Goal: Task Accomplishment & Management: Manage account settings

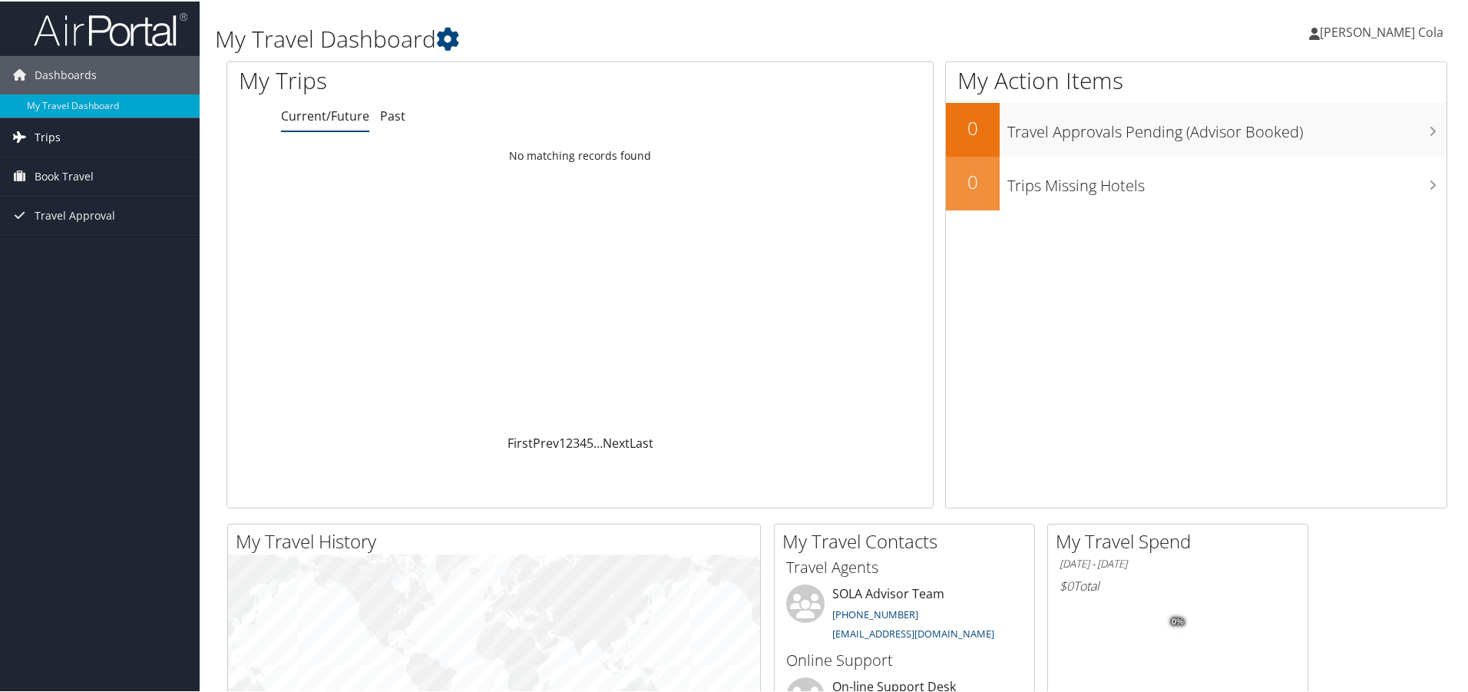
click at [58, 129] on span "Trips" at bounding box center [48, 136] width 26 height 38
click at [66, 164] on link "Current/Future Trips" at bounding box center [100, 166] width 200 height 23
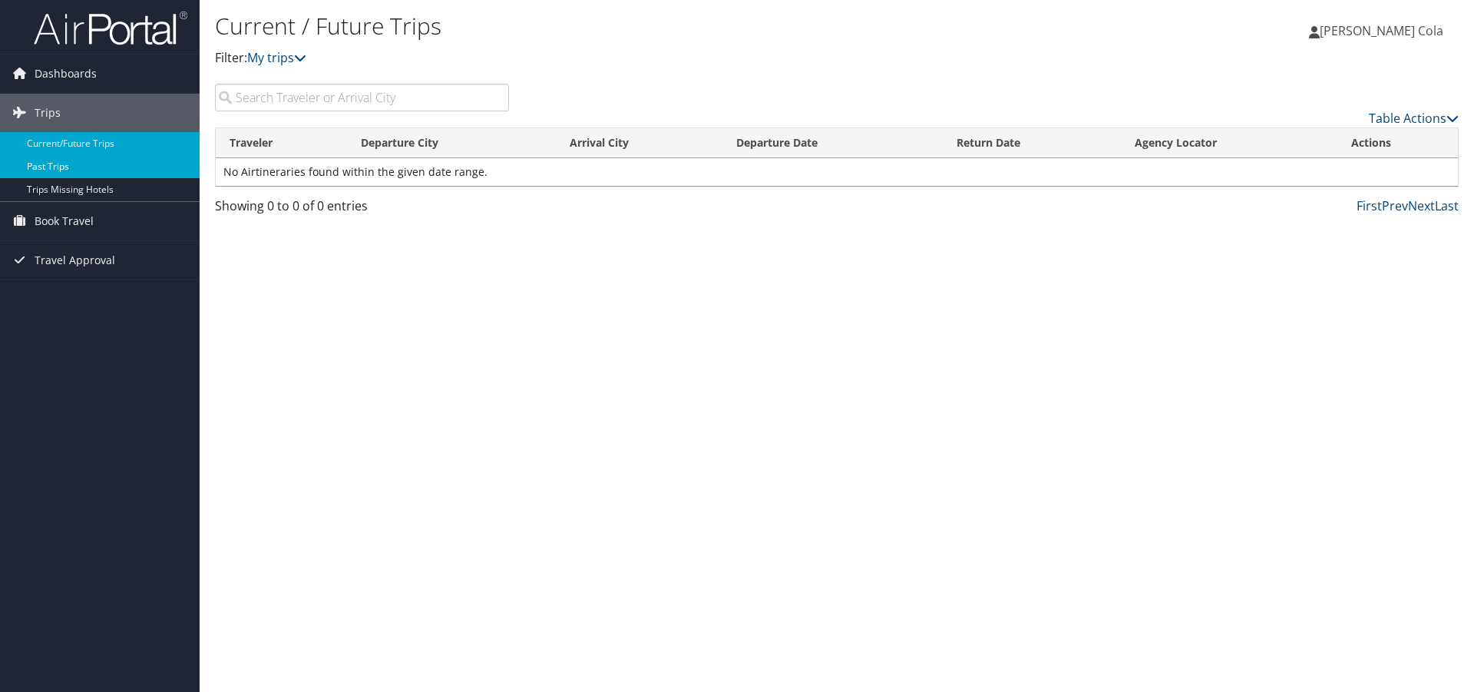
click at [63, 169] on link "Past Trips" at bounding box center [100, 166] width 200 height 23
click at [1320, 29] on icon at bounding box center [1314, 32] width 11 height 12
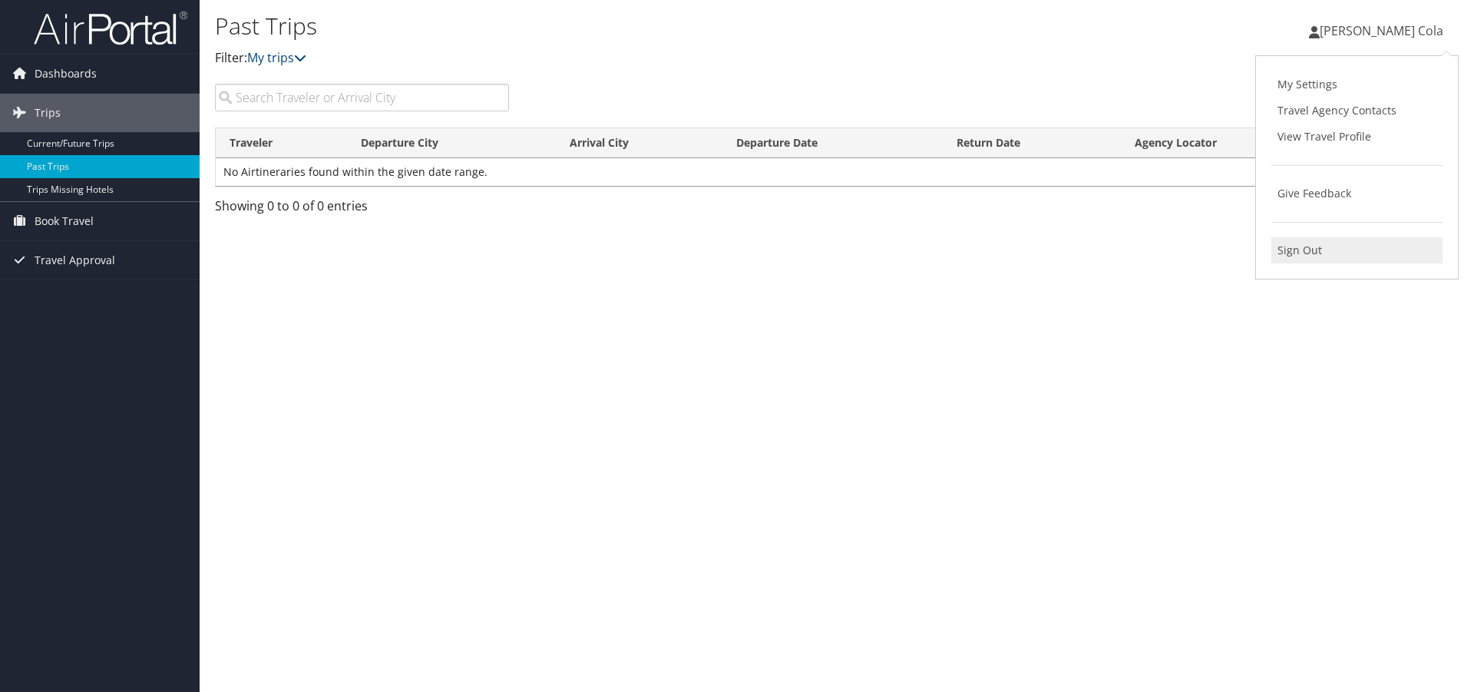
click at [1309, 247] on link "Sign Out" at bounding box center [1357, 250] width 171 height 26
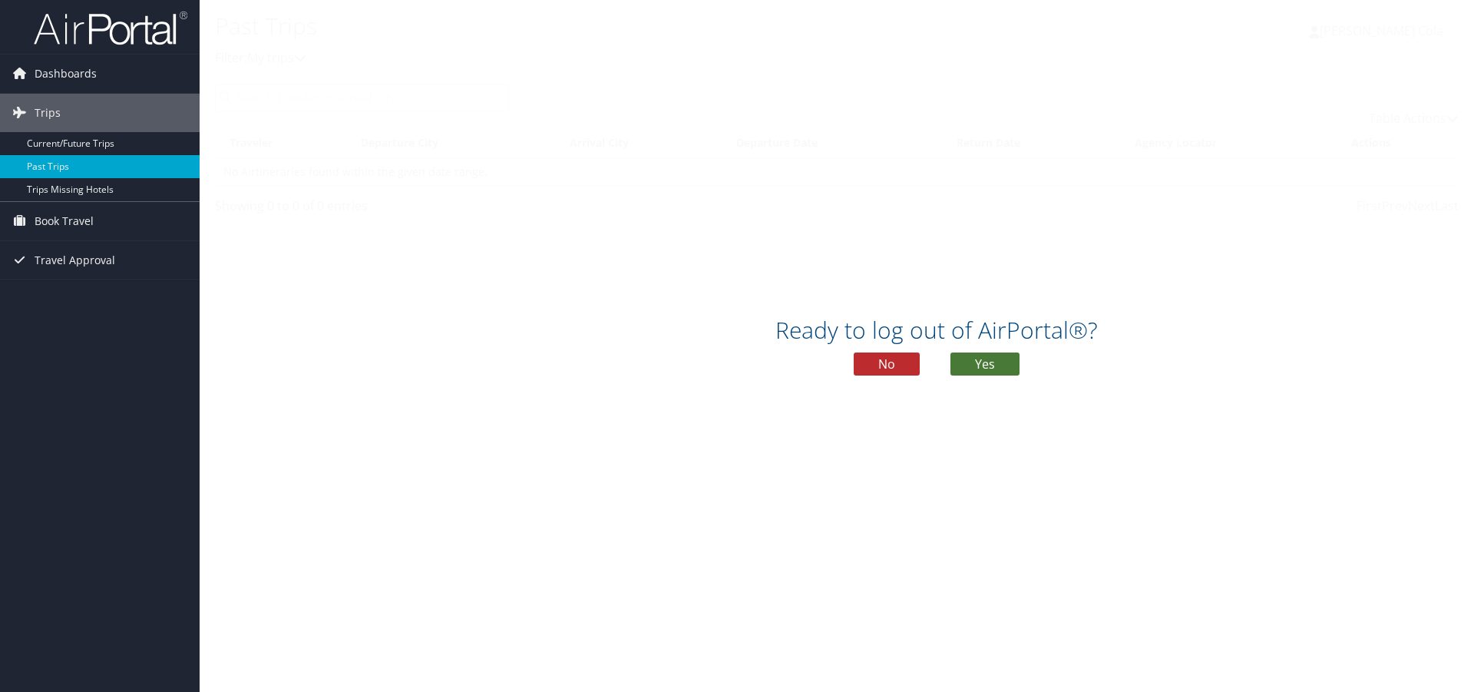
click at [994, 366] on button "Yes" at bounding box center [985, 363] width 69 height 23
